Goal: Task Accomplishment & Management: Complete application form

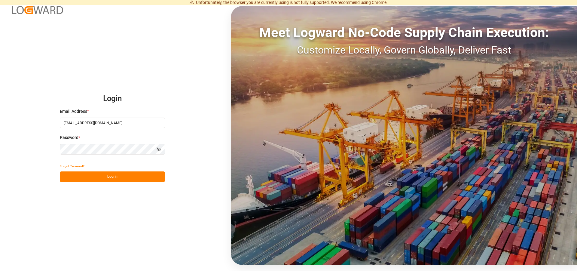
click at [108, 174] on button "Log In" at bounding box center [112, 176] width 105 height 11
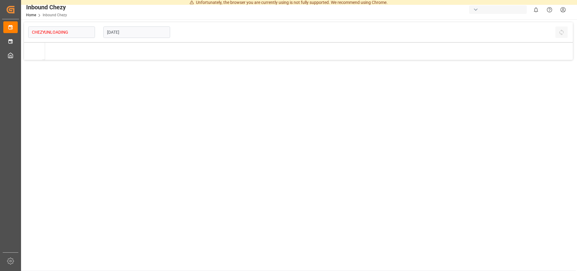
type input "Chezy Unloading"
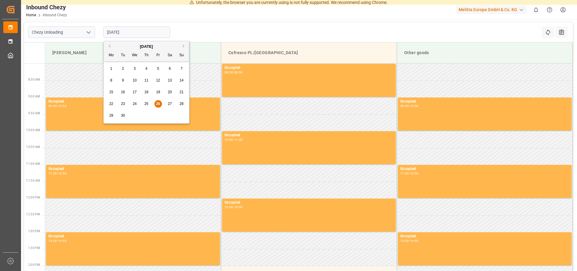
click at [130, 31] on input "[DATE]" at bounding box center [136, 31] width 67 height 11
click at [184, 45] on button "Next Month" at bounding box center [185, 46] width 4 height 4
click at [123, 80] on span "7" at bounding box center [123, 80] width 2 height 4
type input "[DATE]"
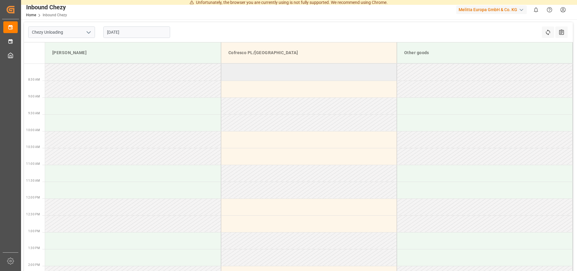
click at [252, 73] on td at bounding box center [309, 72] width 176 height 17
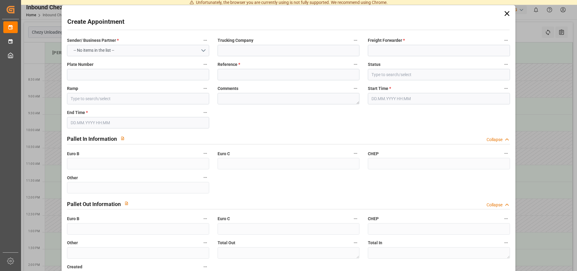
type input "Cofresco PL/[GEOGRAPHIC_DATA]"
type input "0"
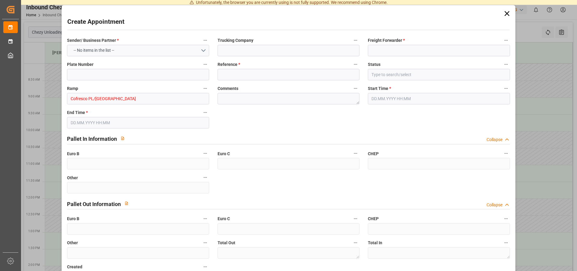
type input "0"
type input "[DATE] 08:00"
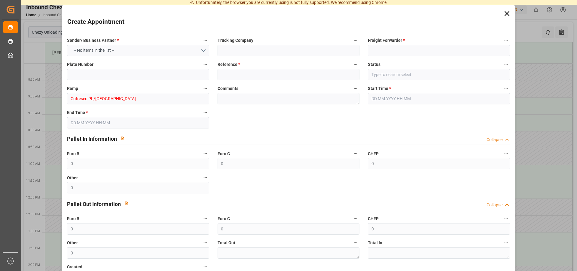
type input "[DATE] 09:00"
click at [111, 53] on button "Select Options" at bounding box center [138, 50] width 142 height 11
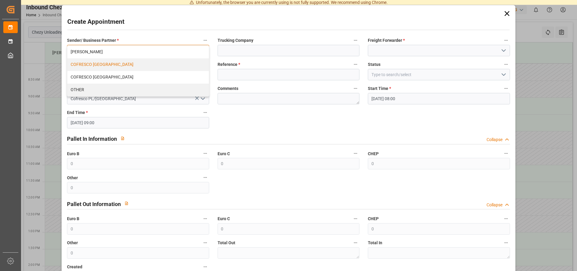
click at [102, 64] on div "COFRESCO [GEOGRAPHIC_DATA]" at bounding box center [137, 64] width 141 height 13
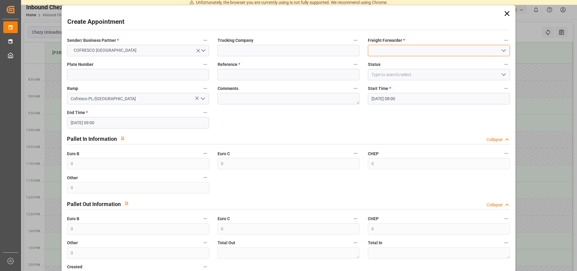
click at [385, 49] on input at bounding box center [439, 50] width 142 height 11
click at [495, 45] on input at bounding box center [439, 50] width 142 height 11
click at [500, 48] on icon "open menu" at bounding box center [503, 50] width 7 height 7
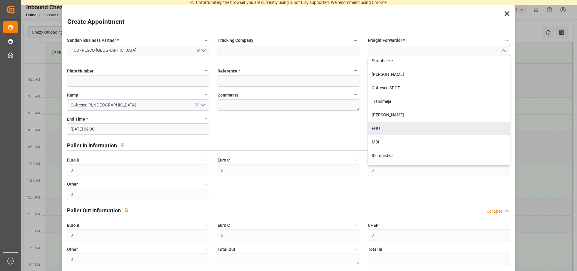
scroll to position [184, 0]
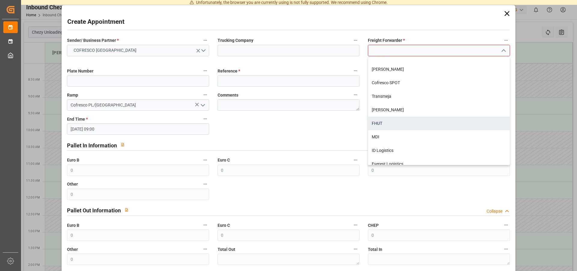
click at [375, 123] on div "FHUT" at bounding box center [438, 124] width 141 height 14
type input "FHUT"
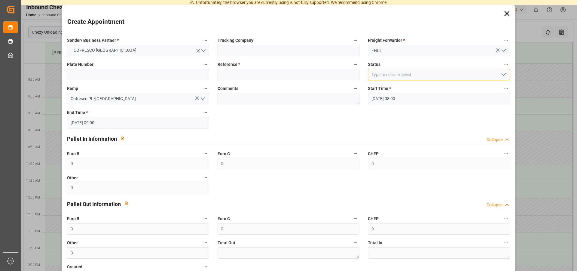
click at [389, 72] on input at bounding box center [439, 74] width 142 height 11
click at [500, 72] on icon "open menu" at bounding box center [503, 74] width 7 height 7
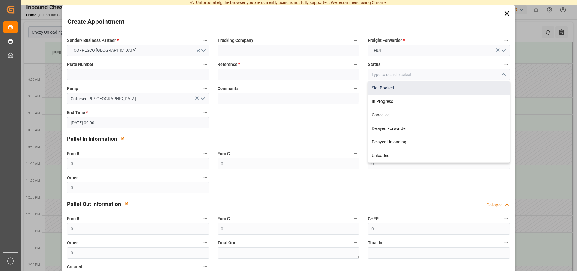
click at [384, 90] on div "Slot Booked" at bounding box center [438, 88] width 141 height 14
type input "Slot Booked"
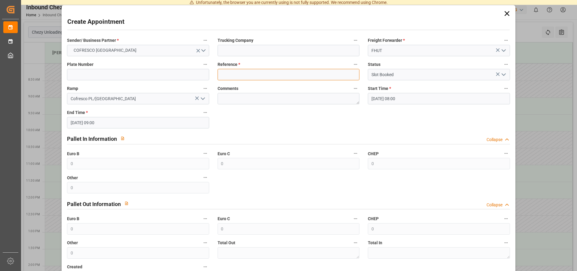
click at [241, 76] on input at bounding box center [288, 74] width 142 height 11
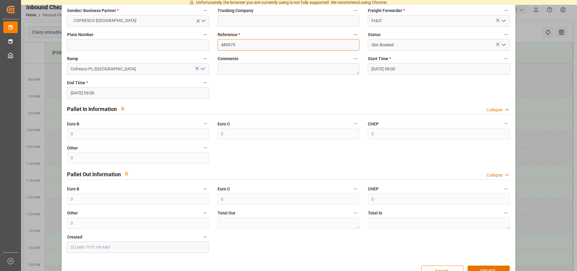
scroll to position [47, 0]
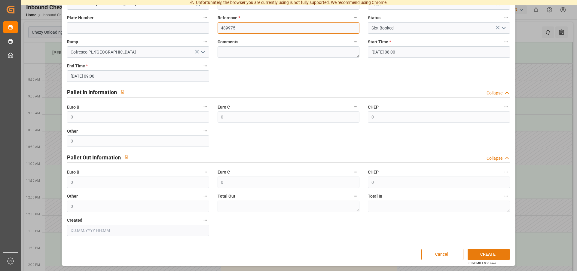
type input "489975"
click at [483, 254] on button "CREATE" at bounding box center [488, 253] width 42 height 11
